Goal: Task Accomplishment & Management: Manage account settings

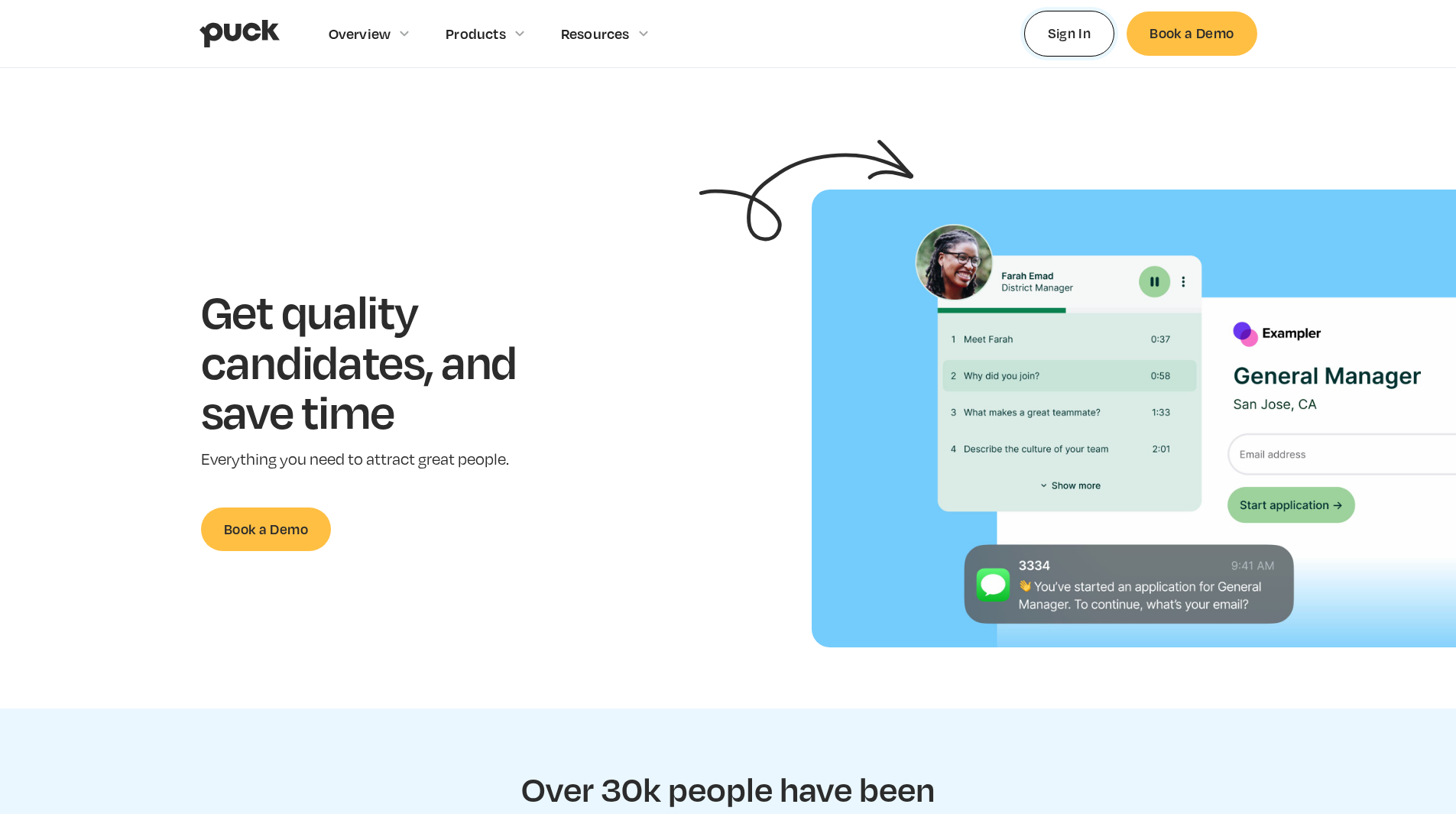
click at [1049, 37] on link "Sign In" at bounding box center [1069, 33] width 91 height 45
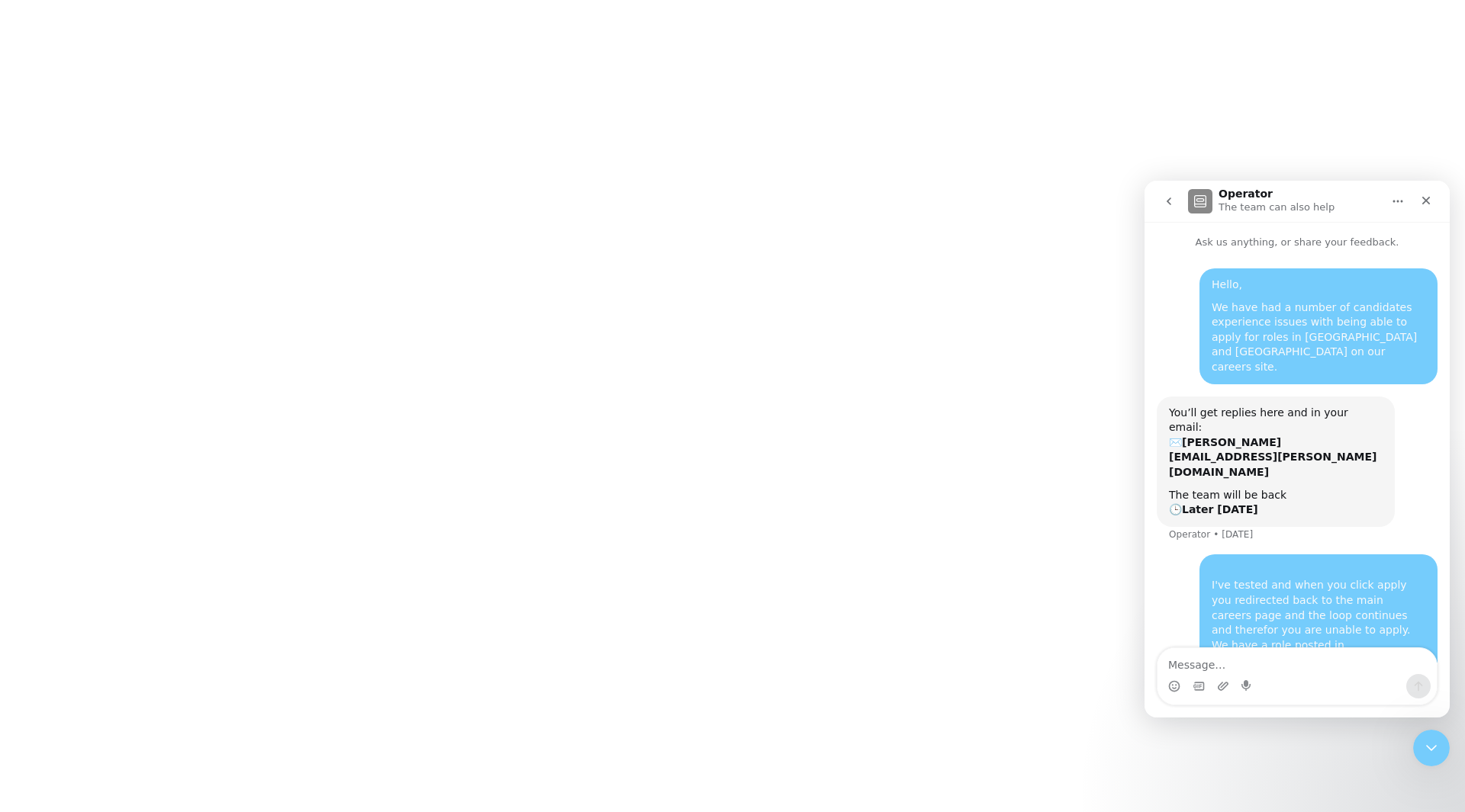
scroll to position [38, 0]
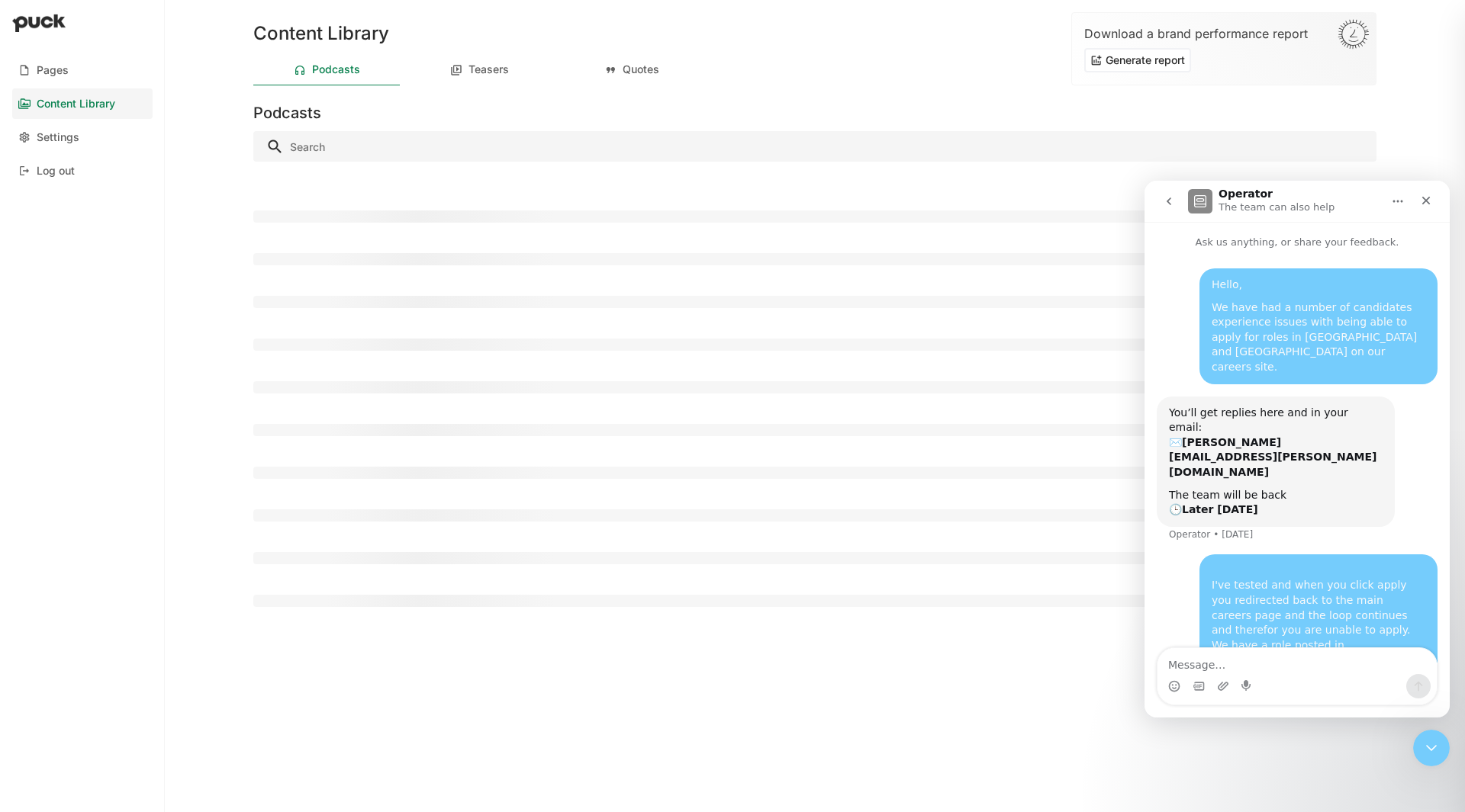
scroll to position [38, 0]
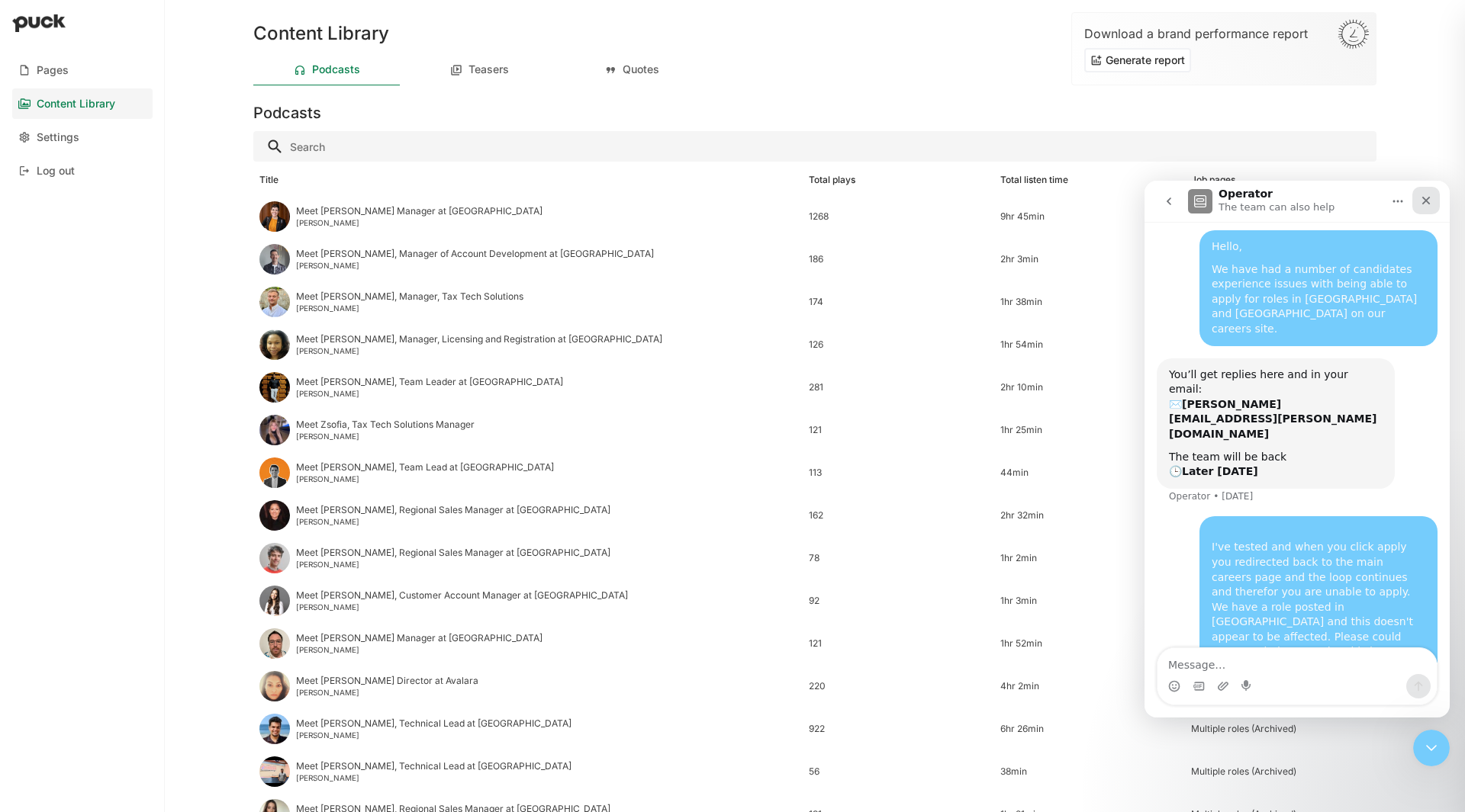
click at [1429, 199] on icon "Close" at bounding box center [1425, 200] width 12 height 12
